Goal: Task Accomplishment & Management: Use online tool/utility

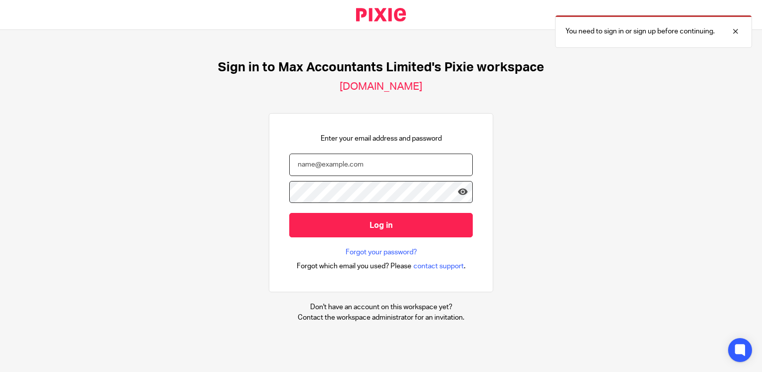
click at [331, 166] on input "email" at bounding box center [380, 165] width 183 height 22
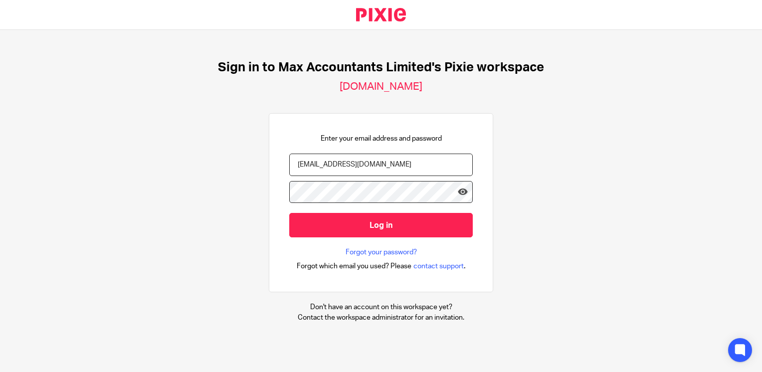
type input "[EMAIL_ADDRESS][DOMAIN_NAME]"
click at [289, 213] on input "Log in" at bounding box center [380, 225] width 183 height 24
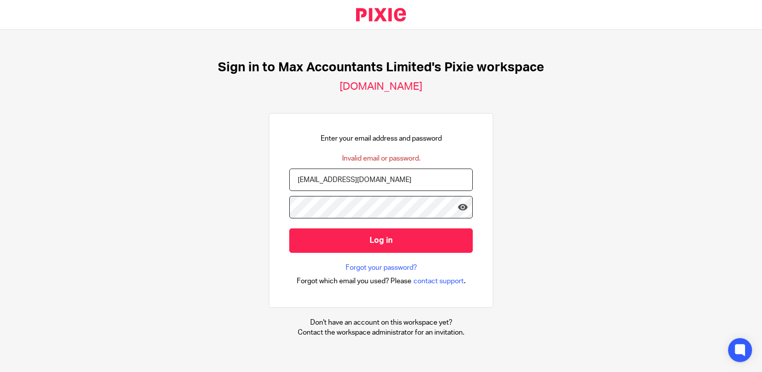
click at [289, 228] on input "Log in" at bounding box center [380, 240] width 183 height 24
click at [344, 177] on input "neilb@maxaccoutants.co.uk" at bounding box center [380, 179] width 183 height 22
type input "neilb@maxaccountants.co.uk"
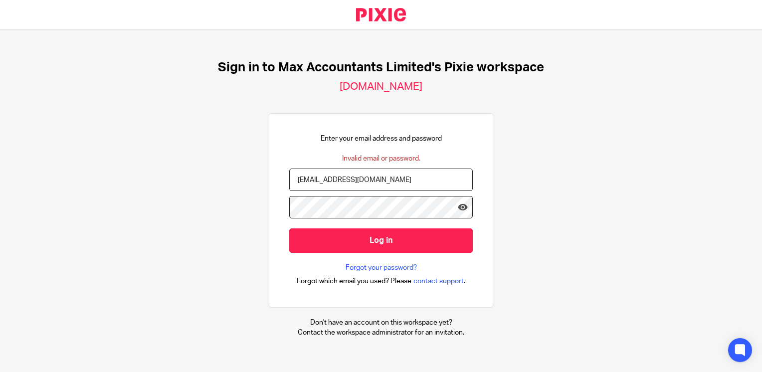
click at [289, 228] on input "Log in" at bounding box center [380, 240] width 183 height 24
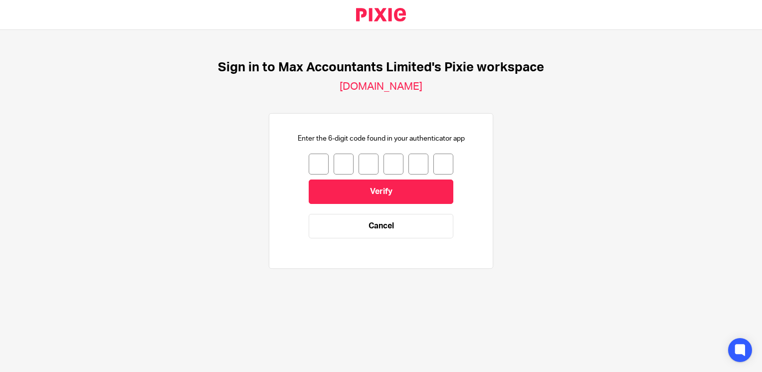
click at [310, 168] on input "number" at bounding box center [319, 164] width 20 height 21
type input "1"
type input "0"
type input "7"
type input "1"
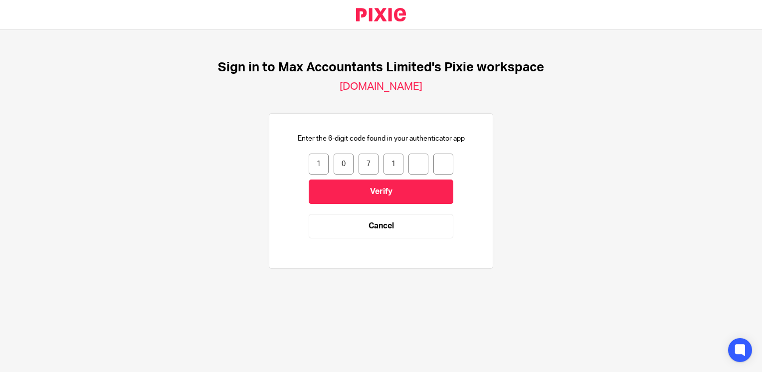
type input "0"
type input "8"
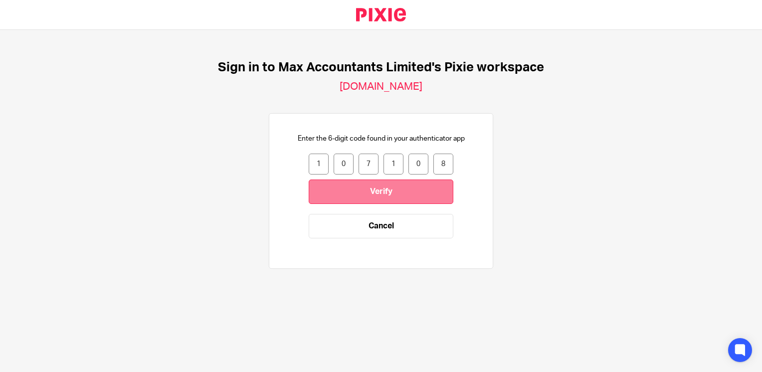
click at [379, 193] on input "Verify" at bounding box center [381, 191] width 145 height 24
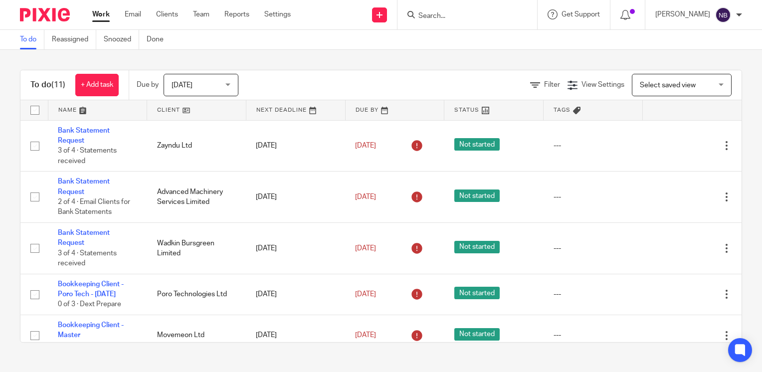
click at [466, 12] on input "Search" at bounding box center [462, 16] width 90 height 9
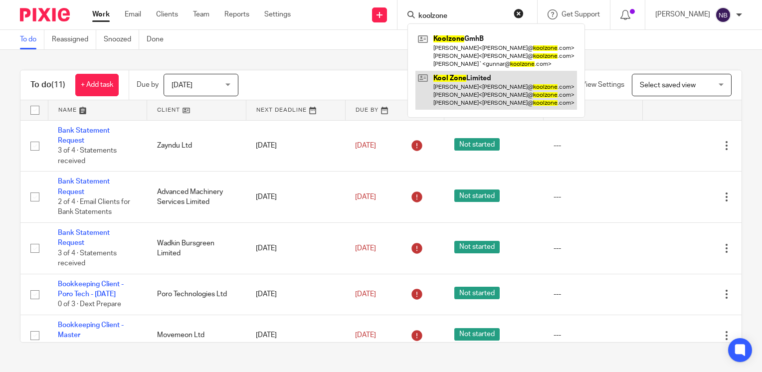
type input "koolzone"
click at [495, 85] on link at bounding box center [495, 90] width 161 height 39
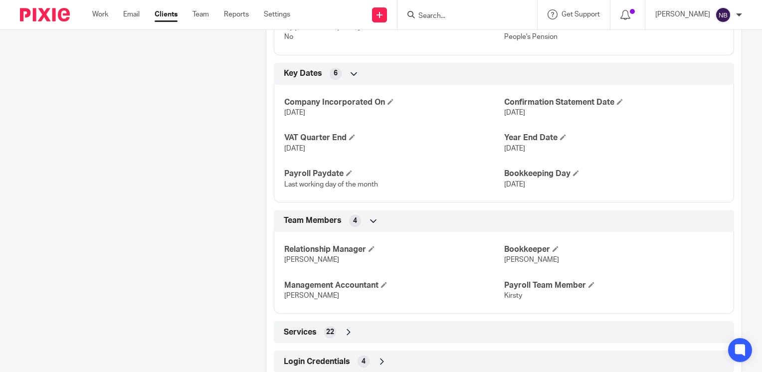
scroll to position [640, 0]
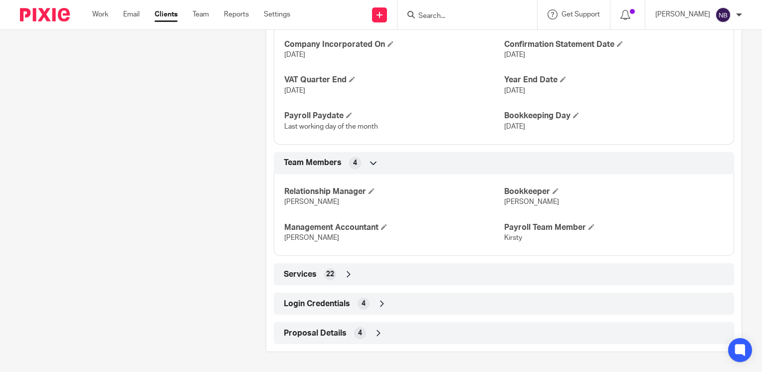
click at [380, 303] on icon at bounding box center [382, 304] width 10 height 10
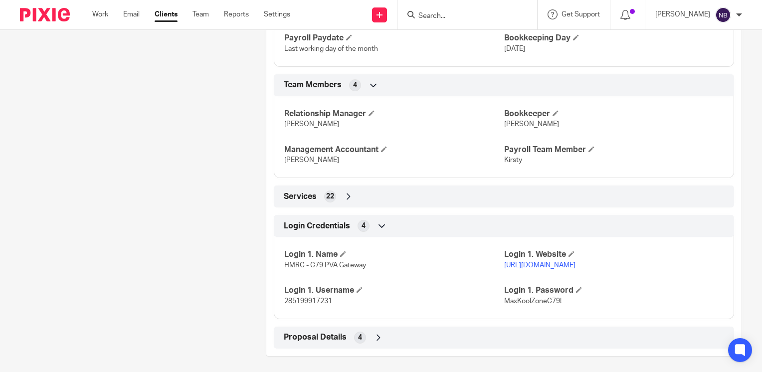
scroll to position [722, 0]
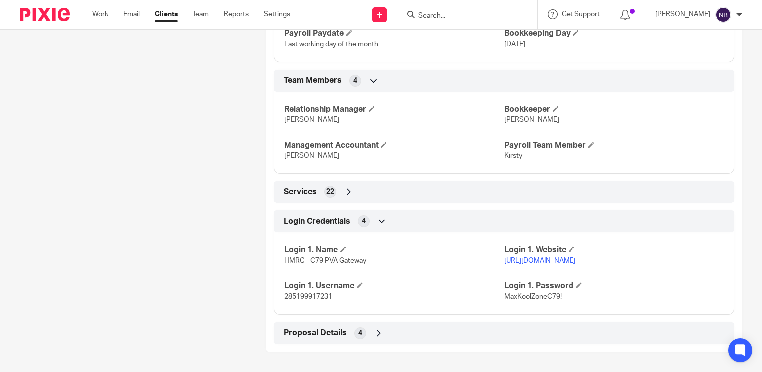
drag, startPoint x: 685, startPoint y: 261, endPoint x: 499, endPoint y: 261, distance: 186.4
click at [504, 261] on p "[URL][DOMAIN_NAME]" at bounding box center [613, 261] width 219 height 10
copy link "[URL][DOMAIN_NAME]"
drag, startPoint x: 331, startPoint y: 299, endPoint x: 278, endPoint y: 298, distance: 53.3
click at [278, 298] on div "Login 1. Name HMRC - C79 PVA Gateway Login 1. Website [URL][DOMAIN_NAME] Login …" at bounding box center [504, 270] width 460 height 90
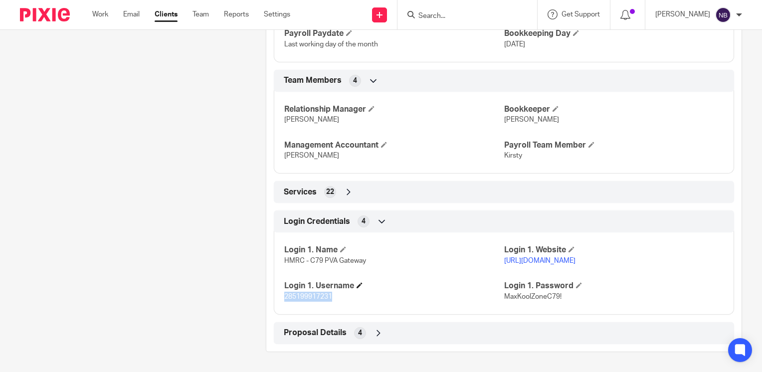
copy span "285199917231"
drag, startPoint x: 560, startPoint y: 300, endPoint x: 499, endPoint y: 299, distance: 61.3
click at [504, 299] on p "MaxKoolZoneC79!" at bounding box center [613, 297] width 219 height 10
copy span "MaxKoolZoneC79!"
